Goal: Find specific page/section: Find specific page/section

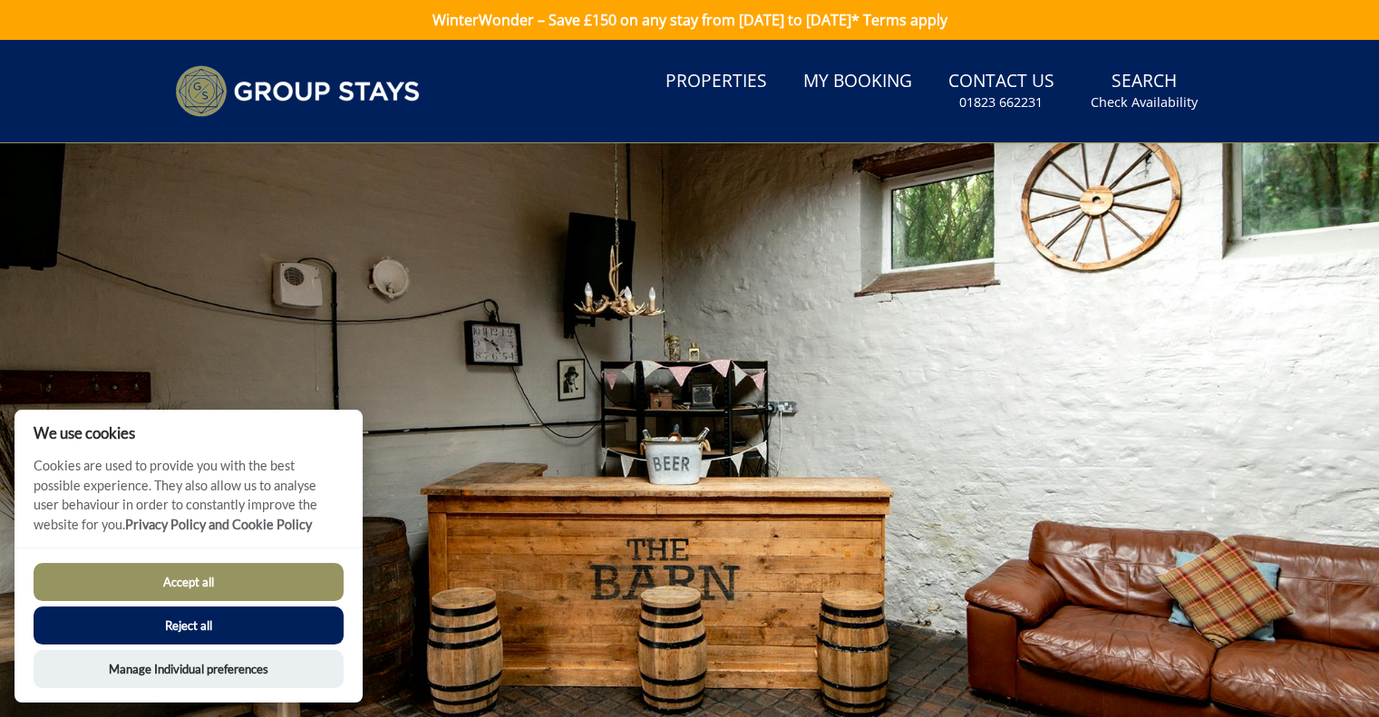
click at [250, 577] on button "Accept all" at bounding box center [189, 582] width 310 height 38
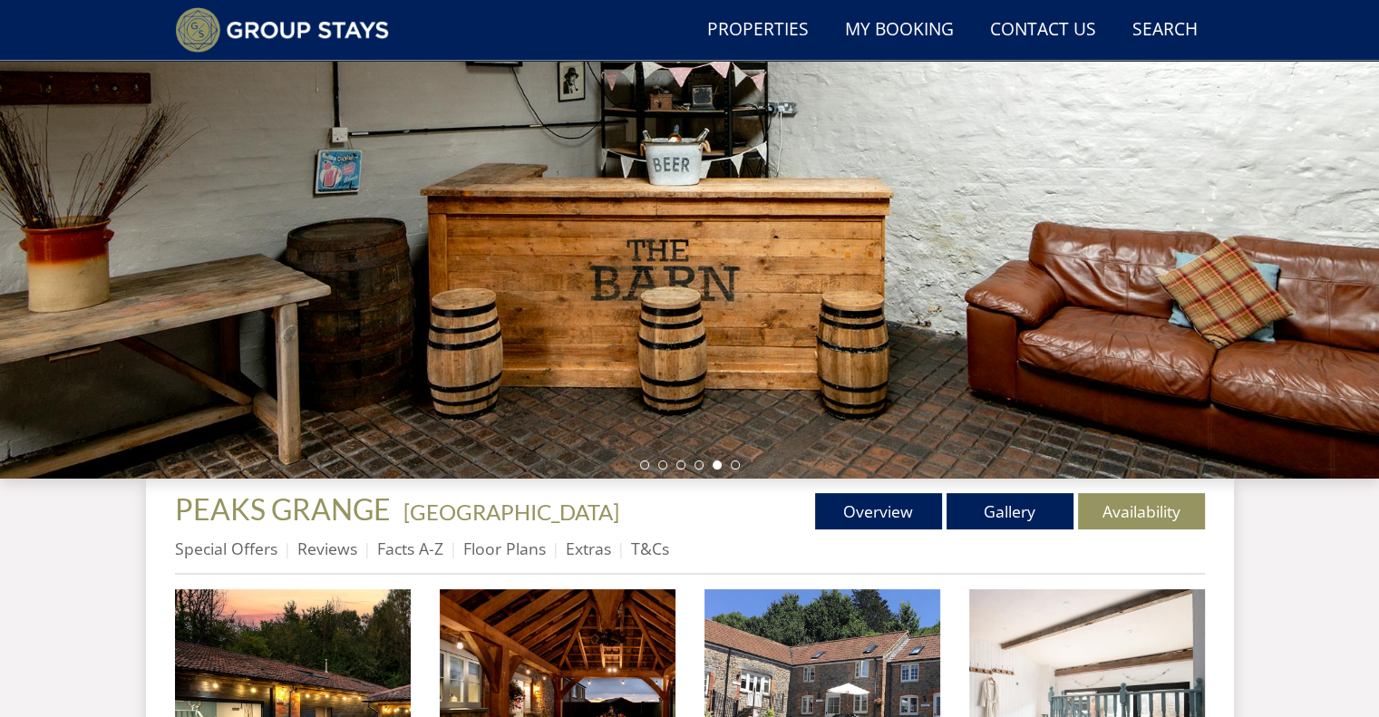
scroll to position [320, 0]
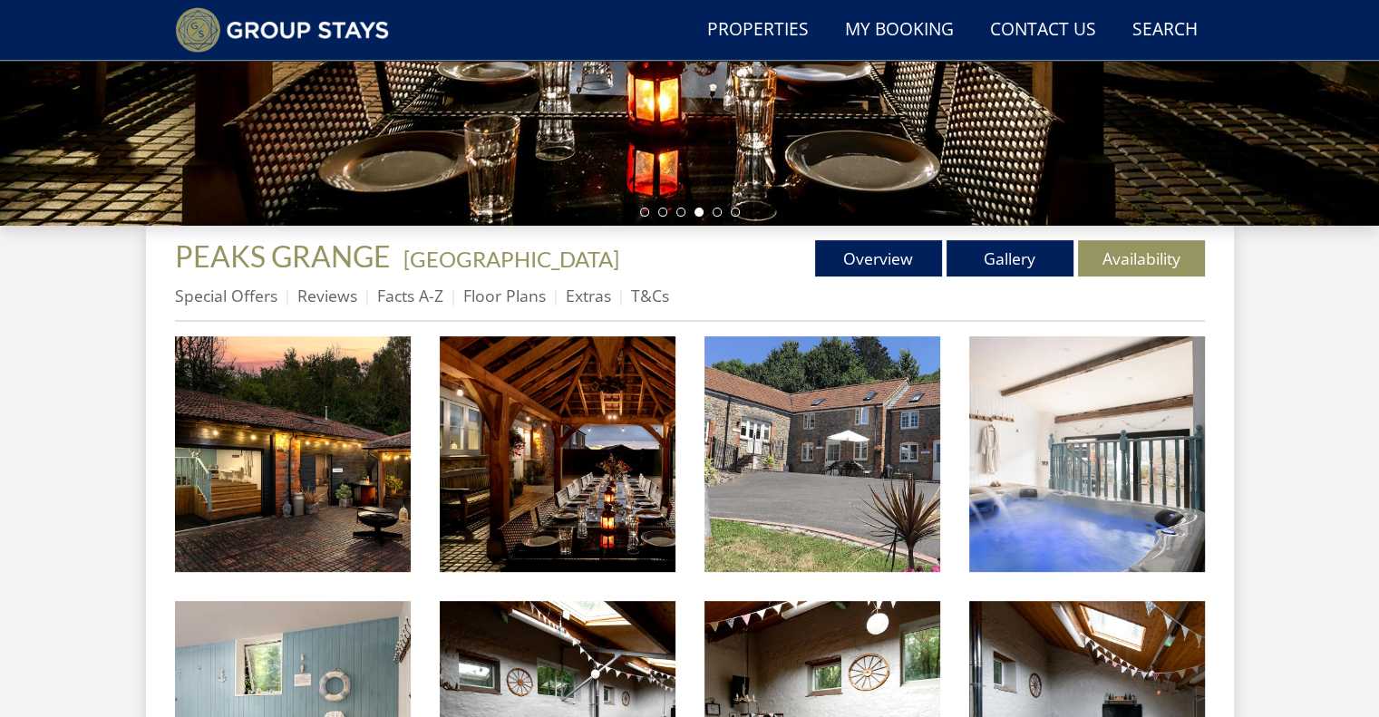
scroll to position [272, 0]
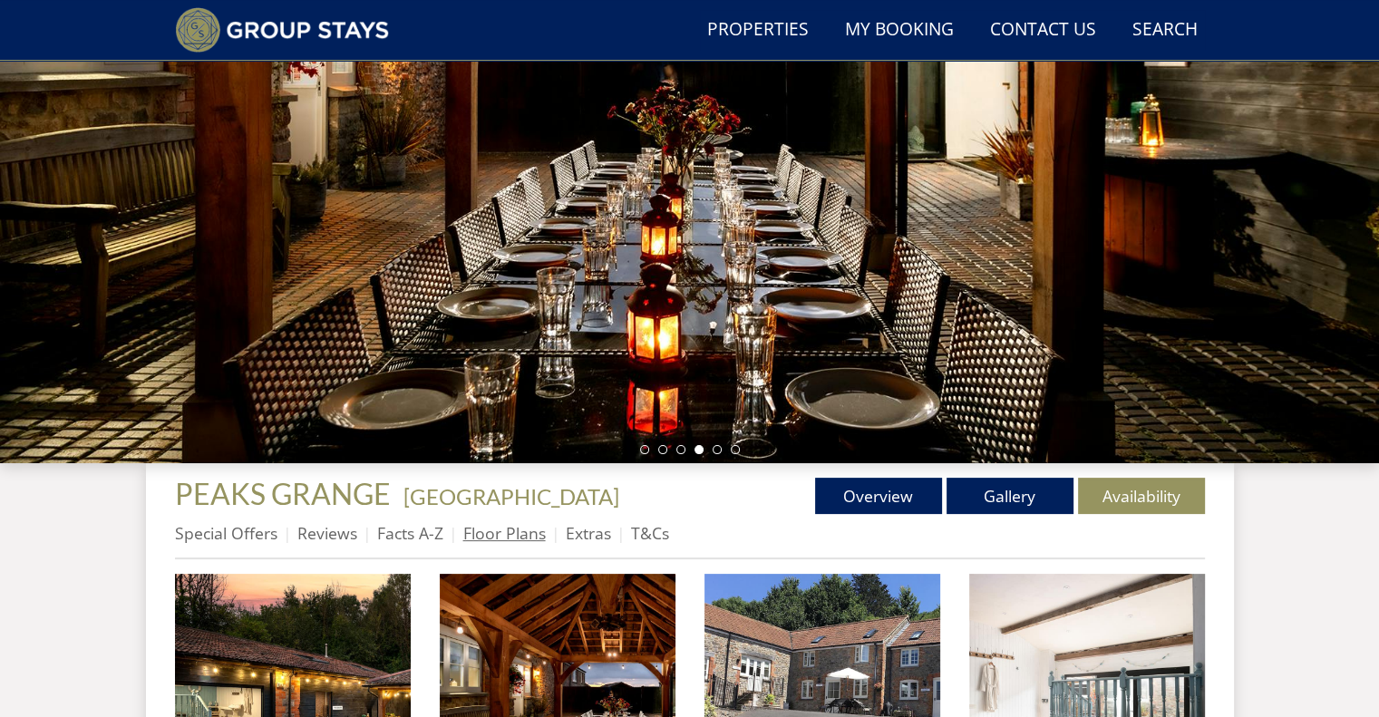
click at [468, 532] on link "Floor Plans" at bounding box center [504, 533] width 83 height 22
